Goal: Information Seeking & Learning: Learn about a topic

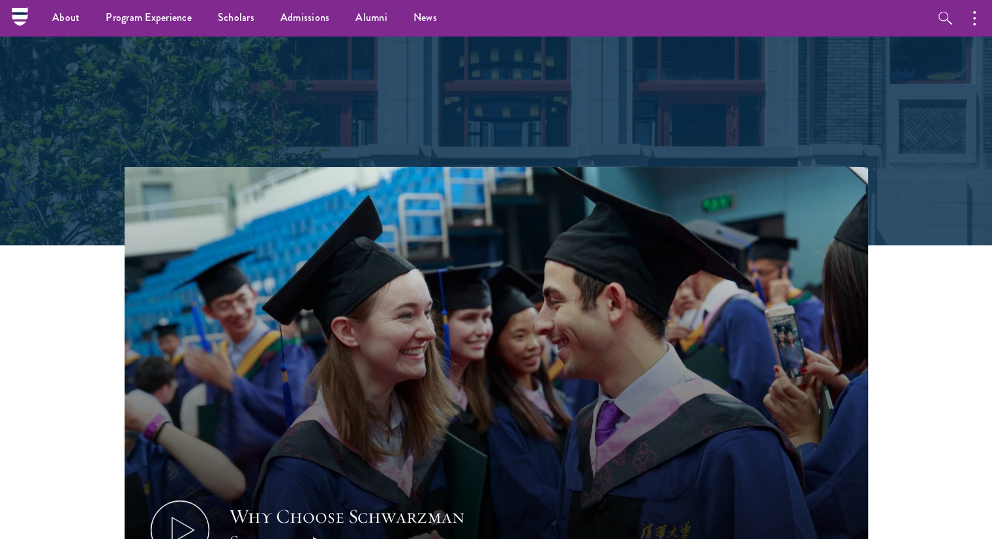
scroll to position [243, 0]
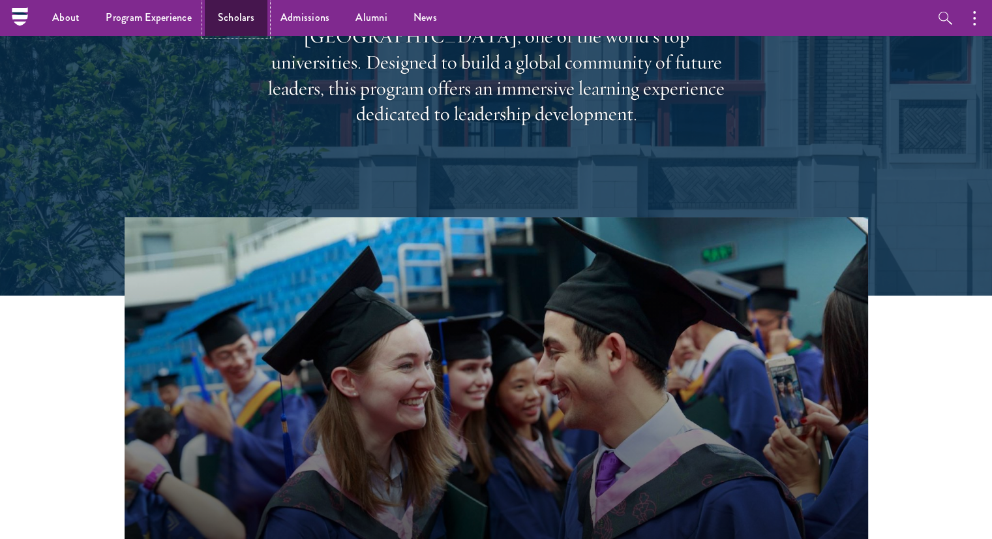
click at [230, 19] on link "Scholars" at bounding box center [236, 18] width 63 height 36
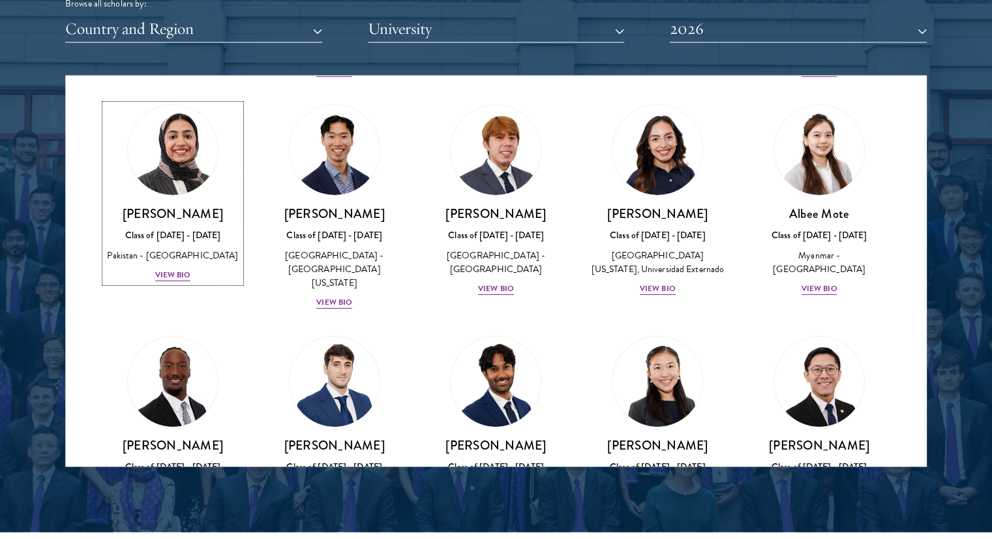
scroll to position [4479, 0]
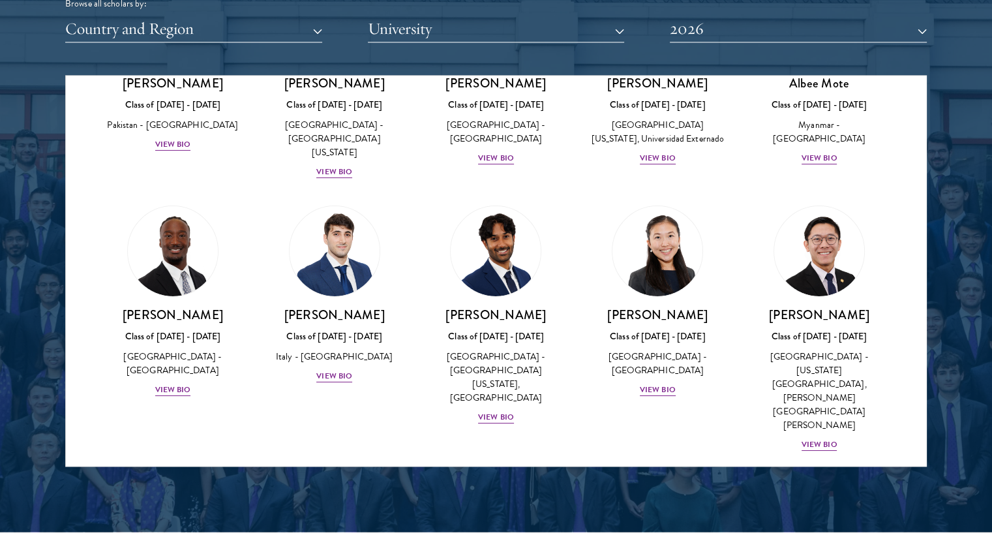
scroll to position [4581, 0]
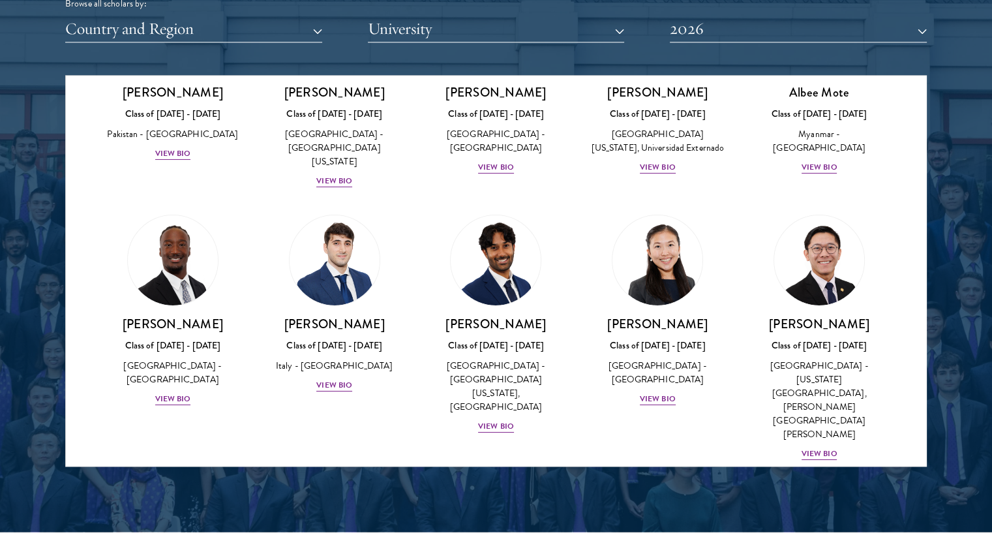
drag, startPoint x: 926, startPoint y: 344, endPoint x: 928, endPoint y: 355, distance: 10.6
click at [928, 355] on div at bounding box center [496, 135] width 992 height 794
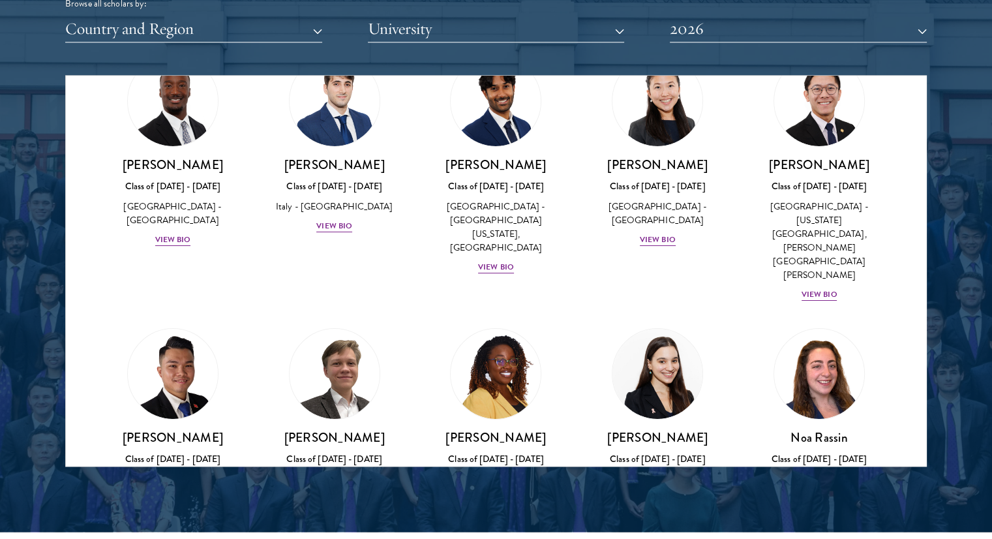
scroll to position [4807, 0]
